Goal: Information Seeking & Learning: Learn about a topic

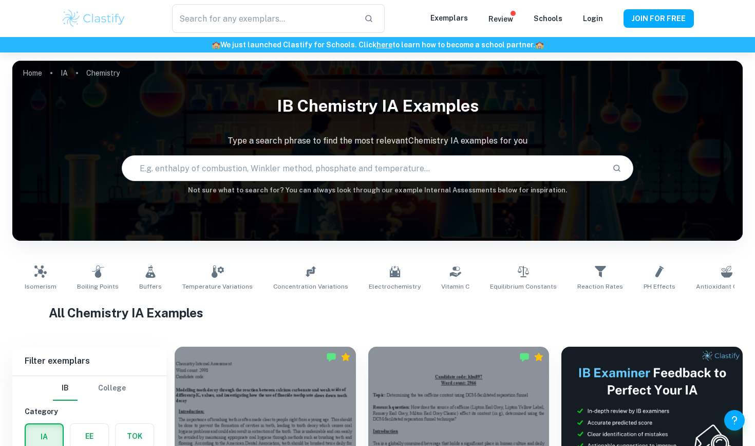
type input "Chemistry"
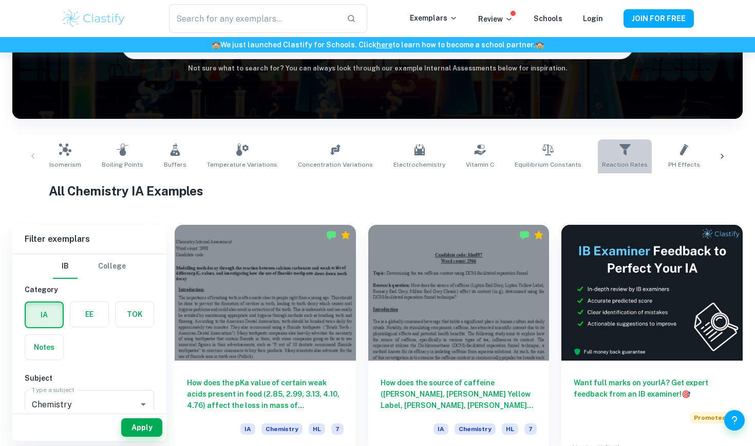
click at [625, 149] on link "Reaction Rates" at bounding box center [625, 156] width 54 height 34
type input "Reaction Rates"
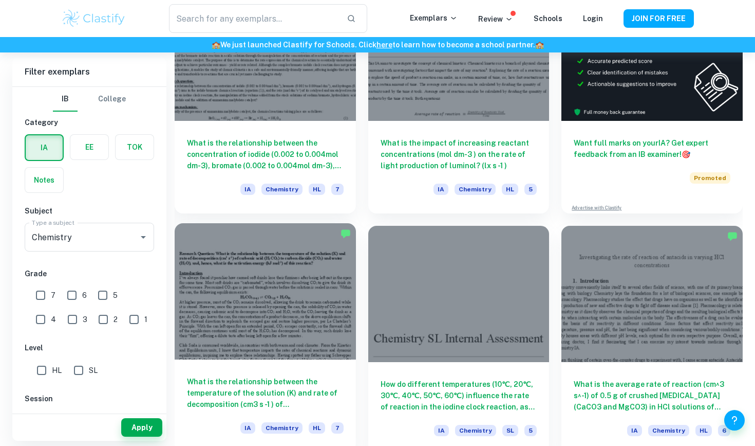
scroll to position [359, 0]
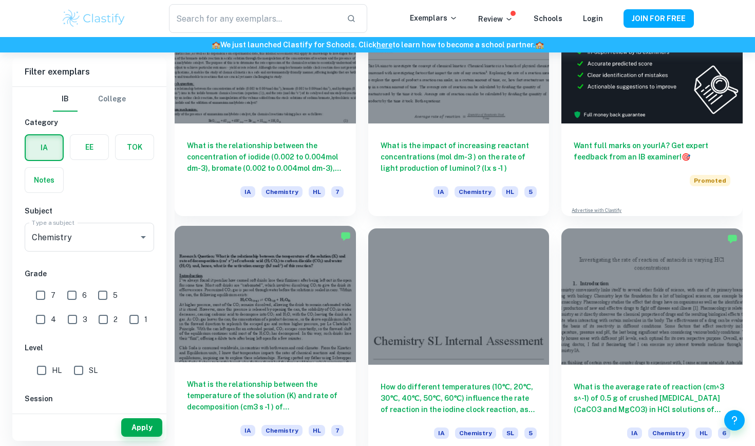
click at [333, 375] on div "What is the relationship between the temperature of the solution (K) and rate o…" at bounding box center [265, 408] width 181 height 93
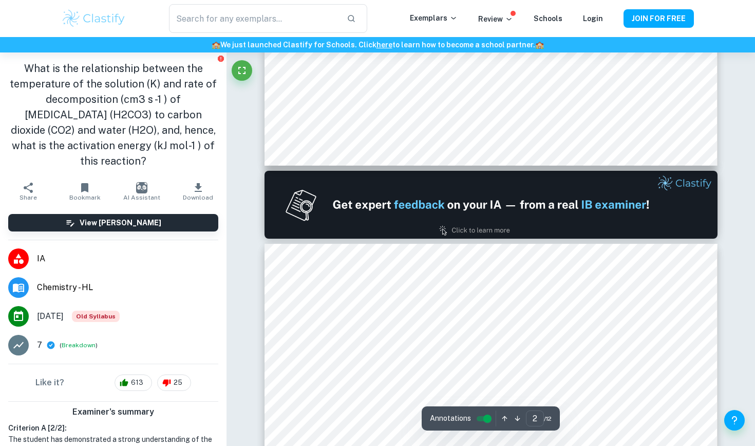
type input "1"
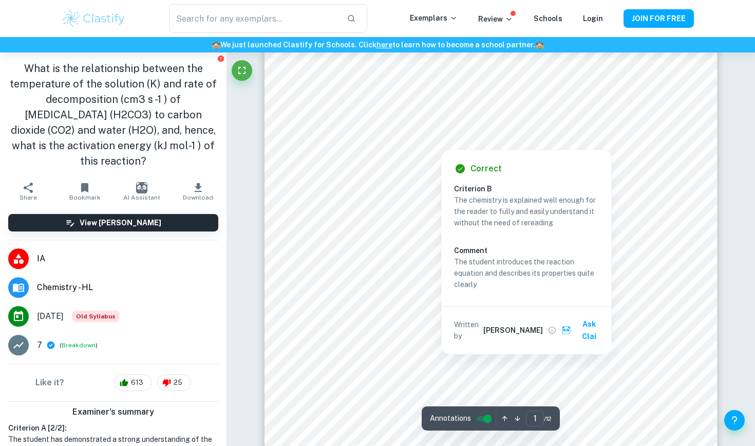
scroll to position [146, 0]
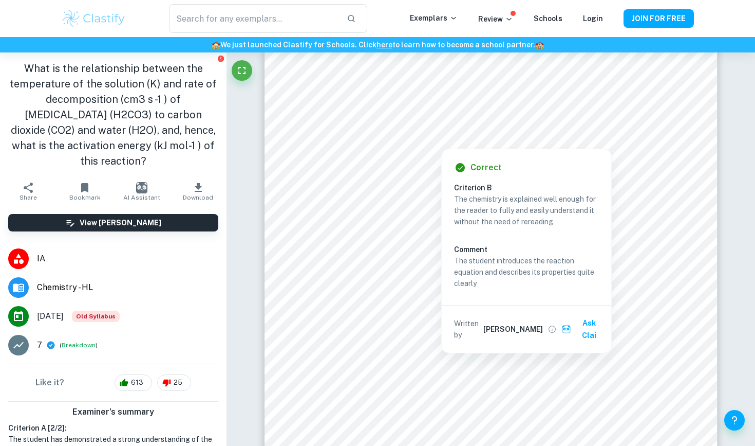
click at [507, 127] on div at bounding box center [491, 128] width 343 height 5
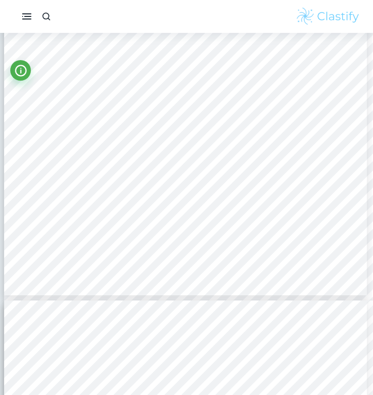
scroll to position [1933, 1]
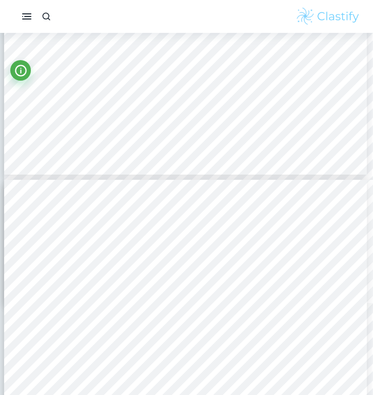
type input "4"
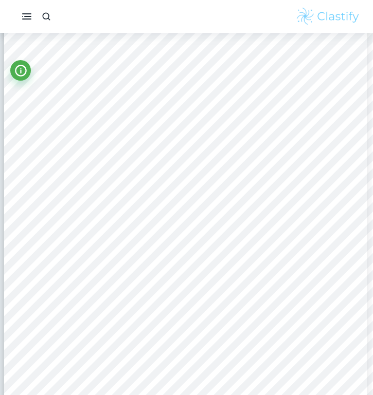
scroll to position [1754, 1]
